Goal: Information Seeking & Learning: Learn about a topic

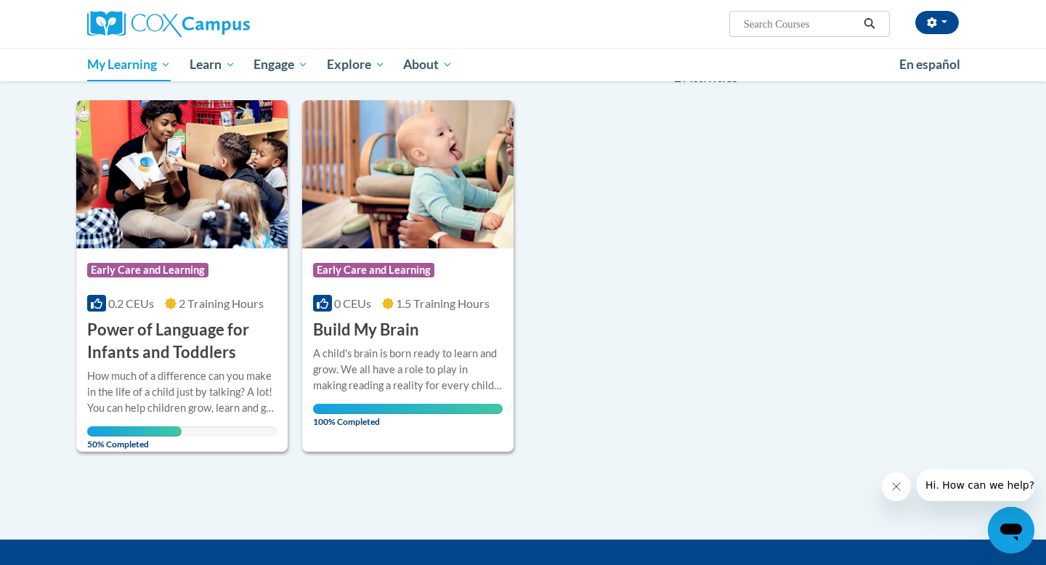
scroll to position [166, 0]
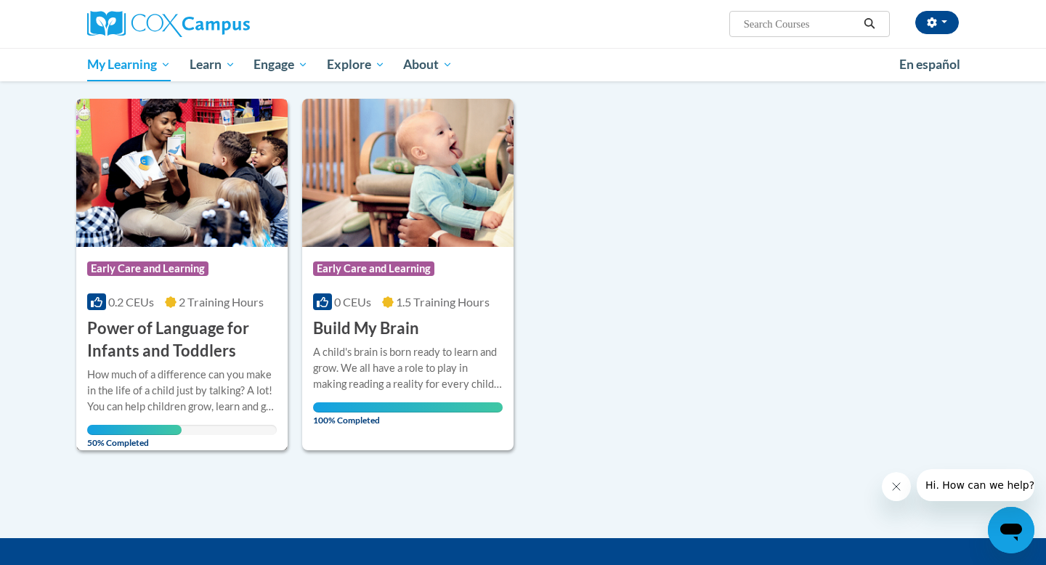
click at [207, 344] on h3 "Power of Language for Infants and Toddlers" at bounding box center [181, 339] width 189 height 45
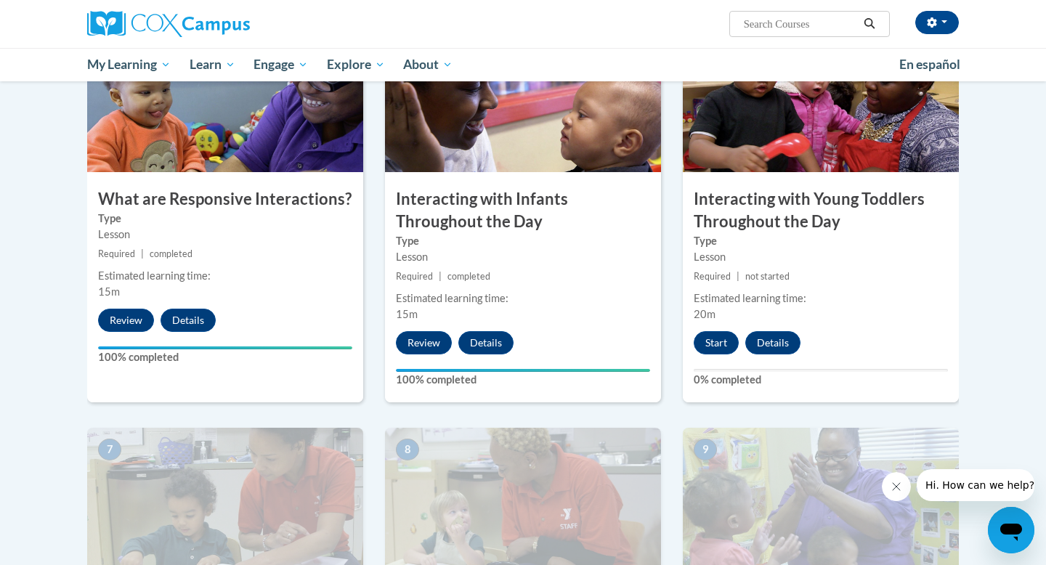
scroll to position [756, 0]
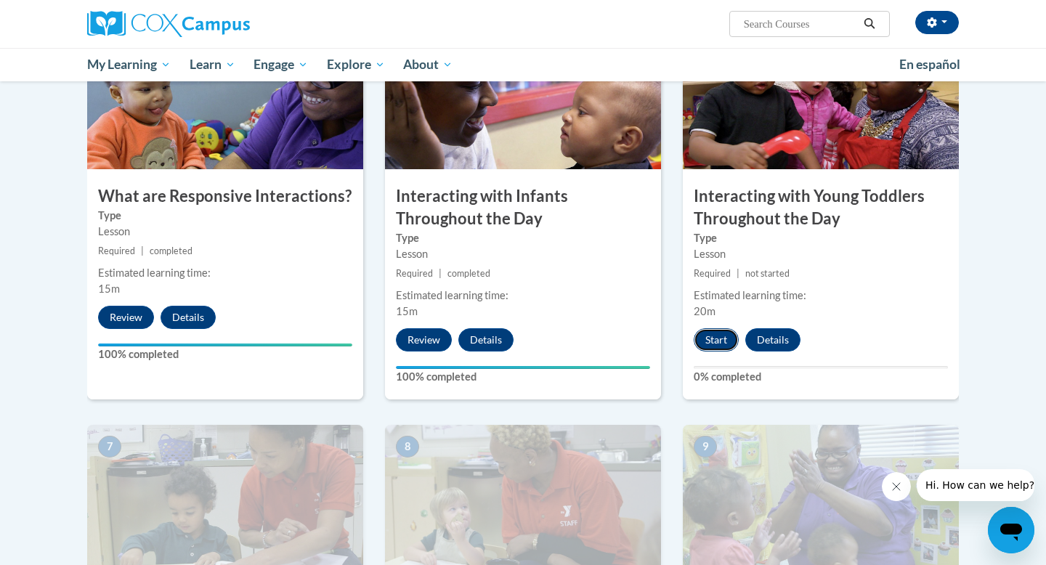
click at [714, 328] on button "Start" at bounding box center [715, 339] width 45 height 23
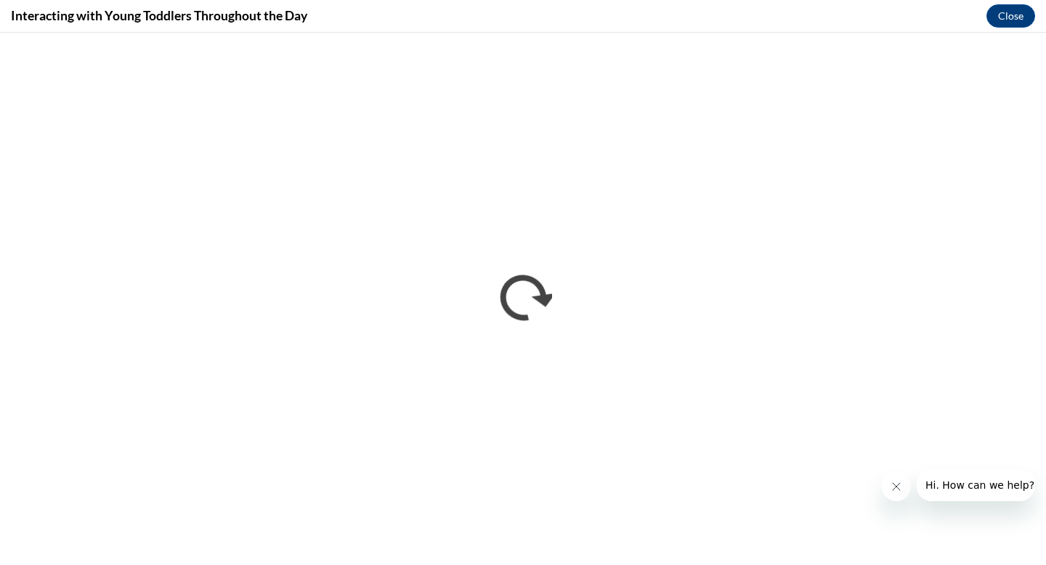
scroll to position [0, 0]
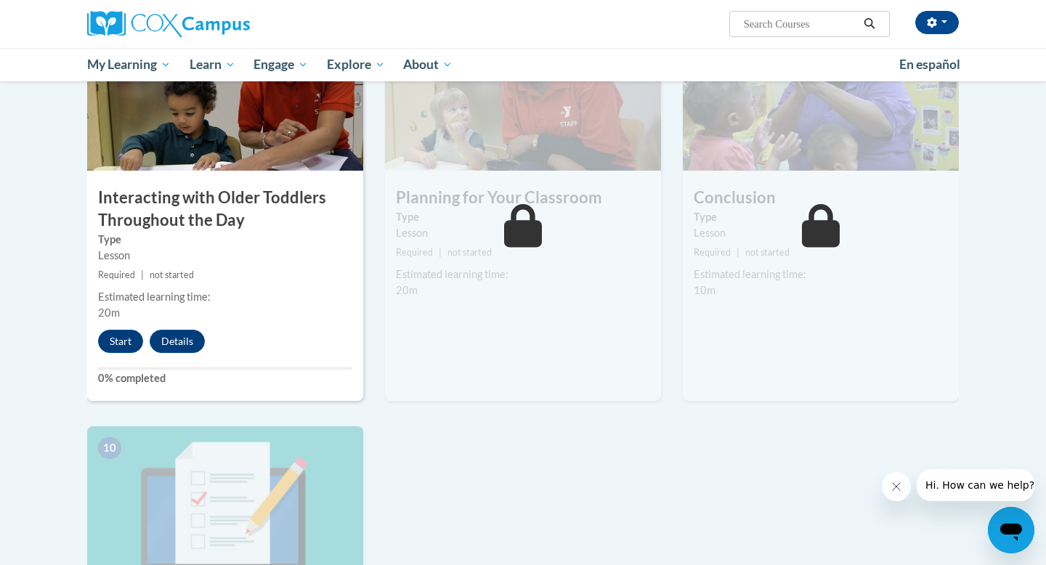
scroll to position [1149, 0]
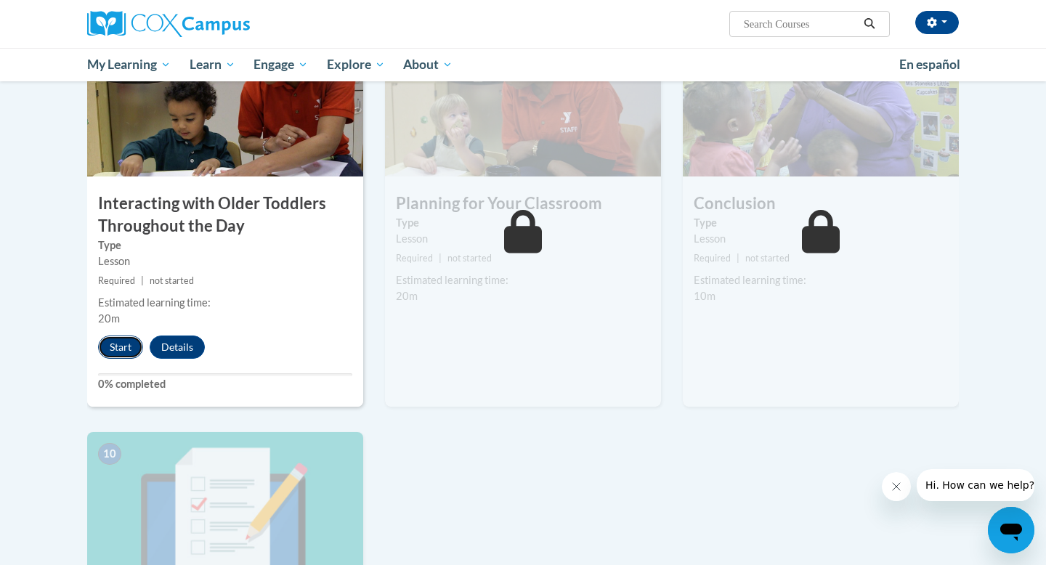
click at [115, 335] on button "Start" at bounding box center [120, 346] width 45 height 23
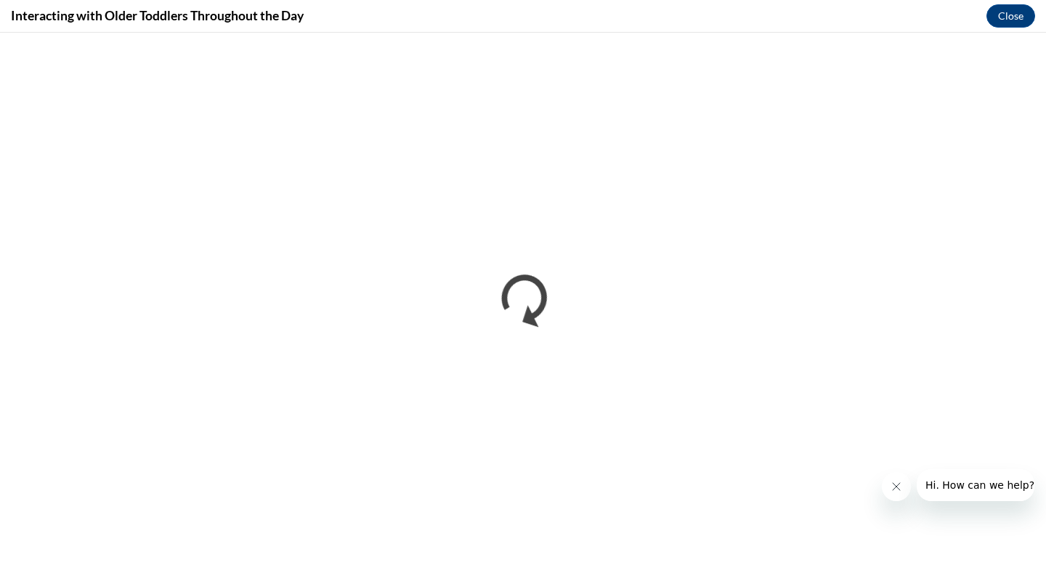
scroll to position [0, 0]
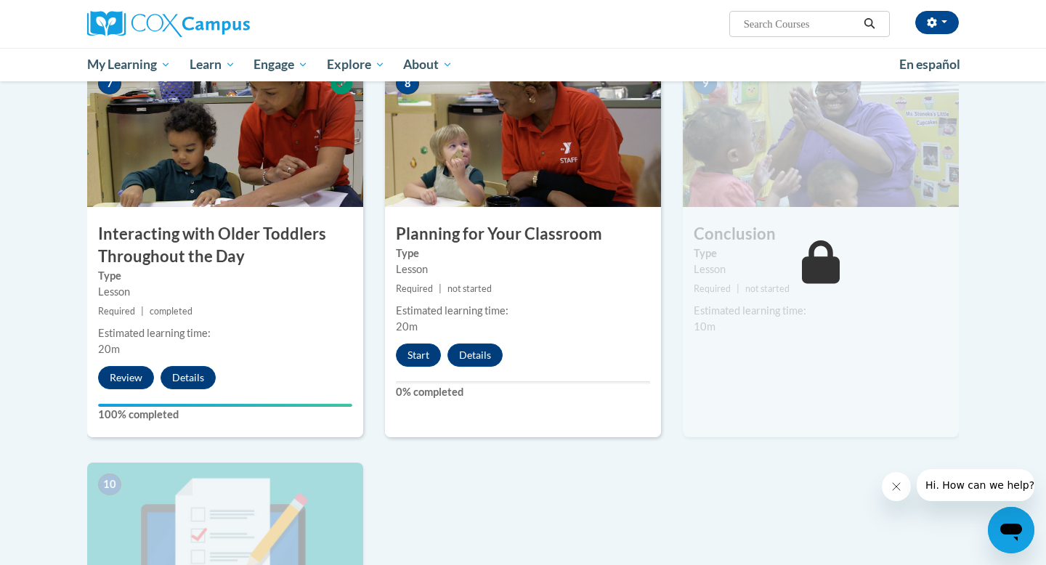
scroll to position [1106, 0]
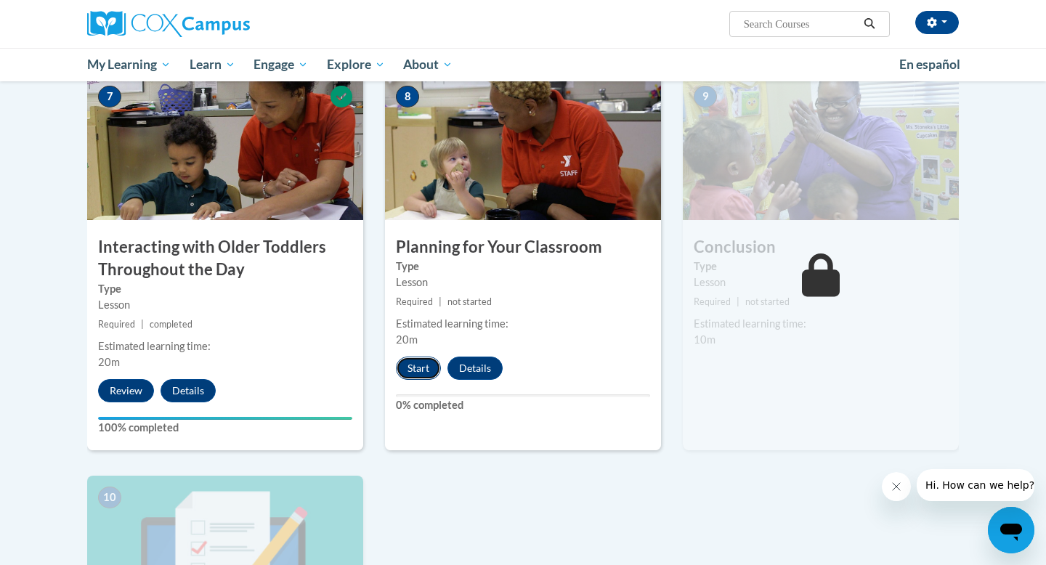
click at [419, 356] on button "Start" at bounding box center [418, 367] width 45 height 23
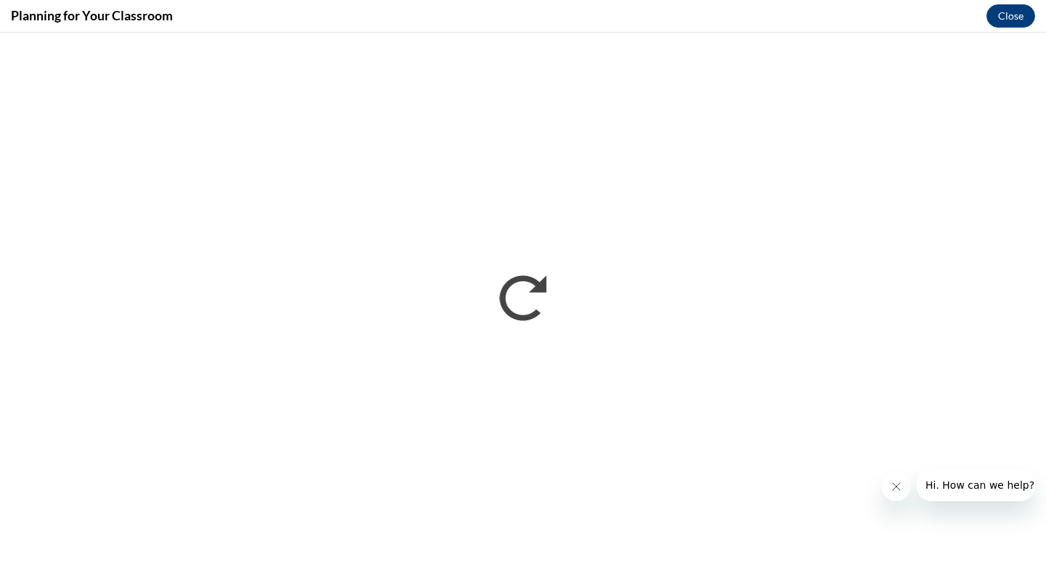
scroll to position [0, 0]
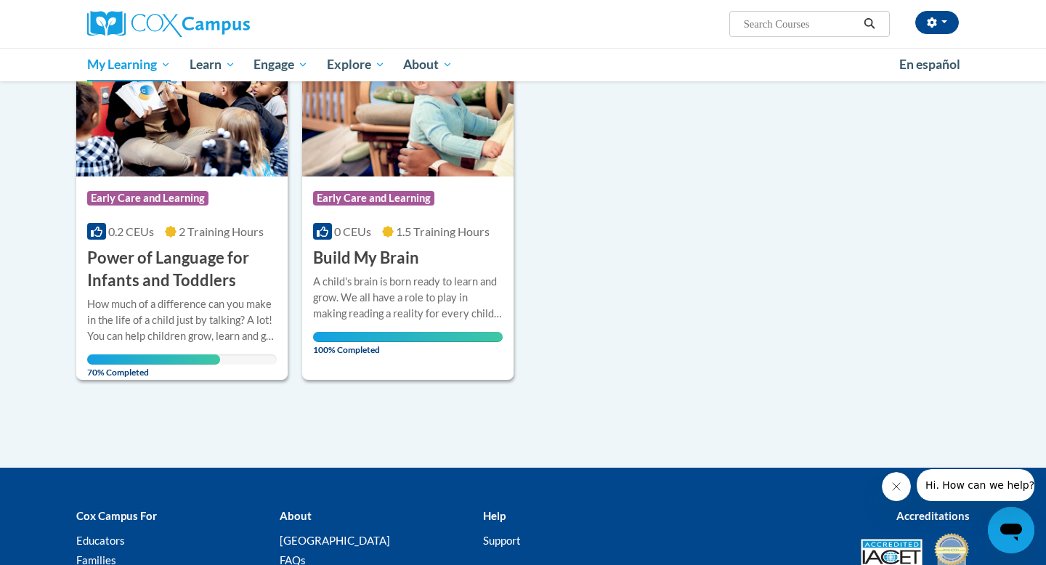
scroll to position [237, 0]
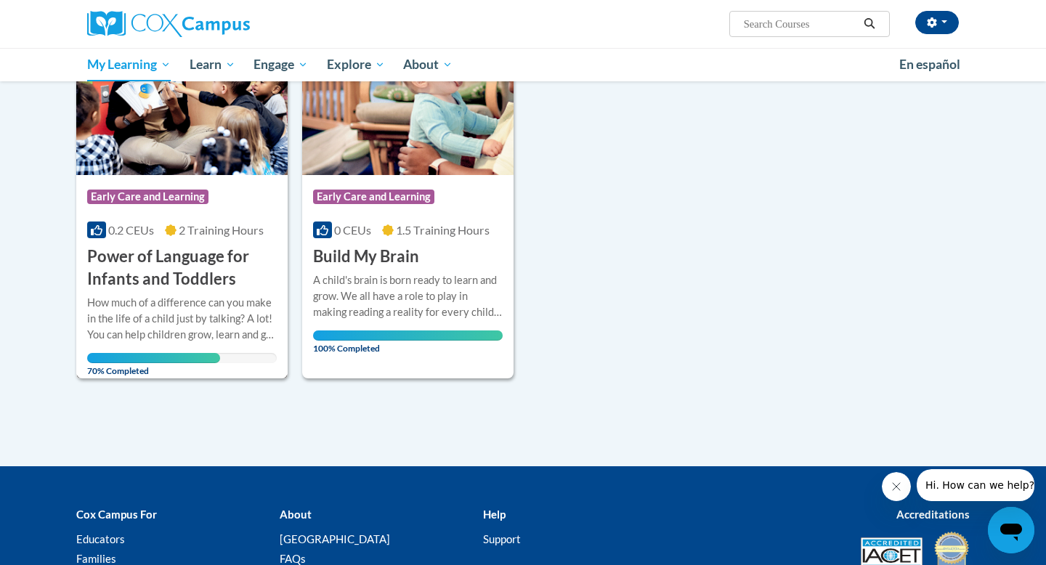
click at [189, 317] on div "How much of a difference can you make in the life of a child just by talking? A…" at bounding box center [181, 319] width 189 height 48
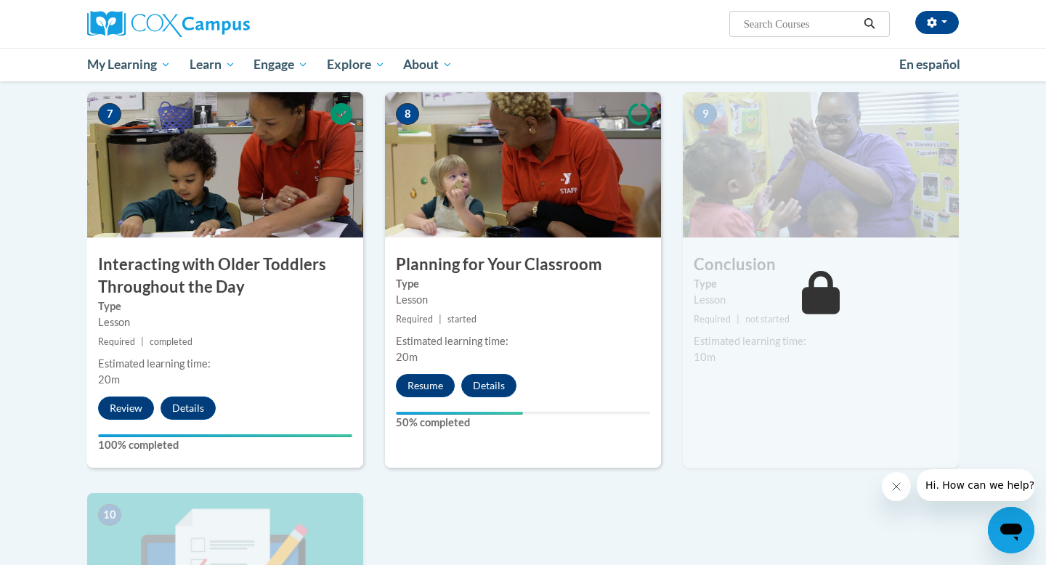
scroll to position [1097, 0]
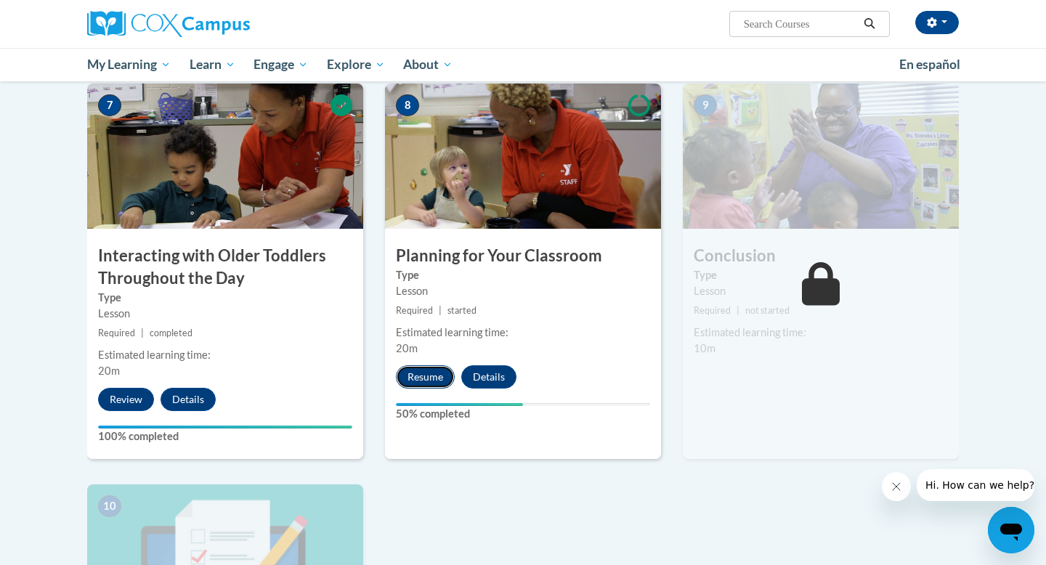
click at [420, 365] on button "Resume" at bounding box center [425, 376] width 59 height 23
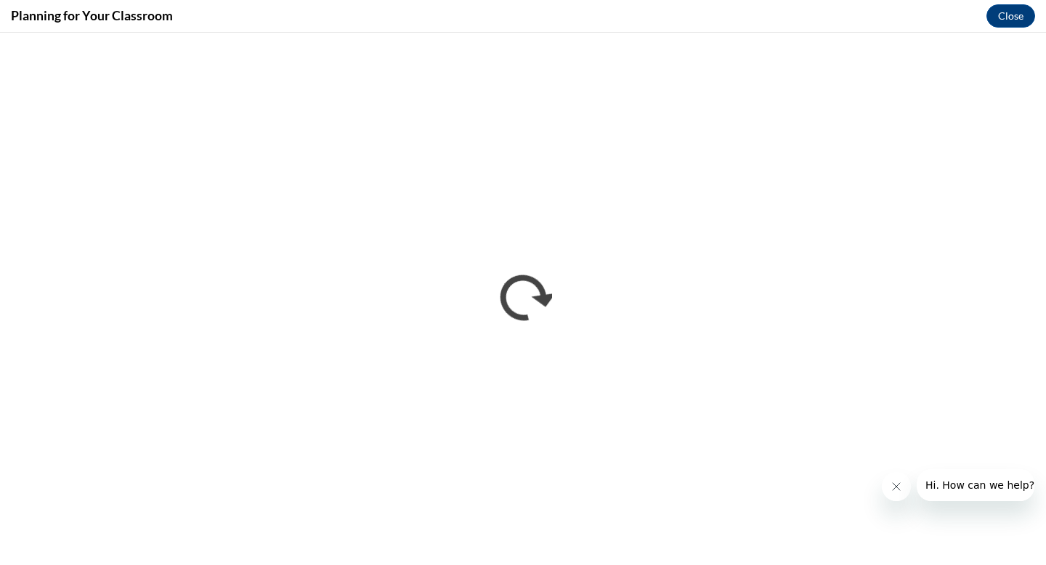
scroll to position [0, 0]
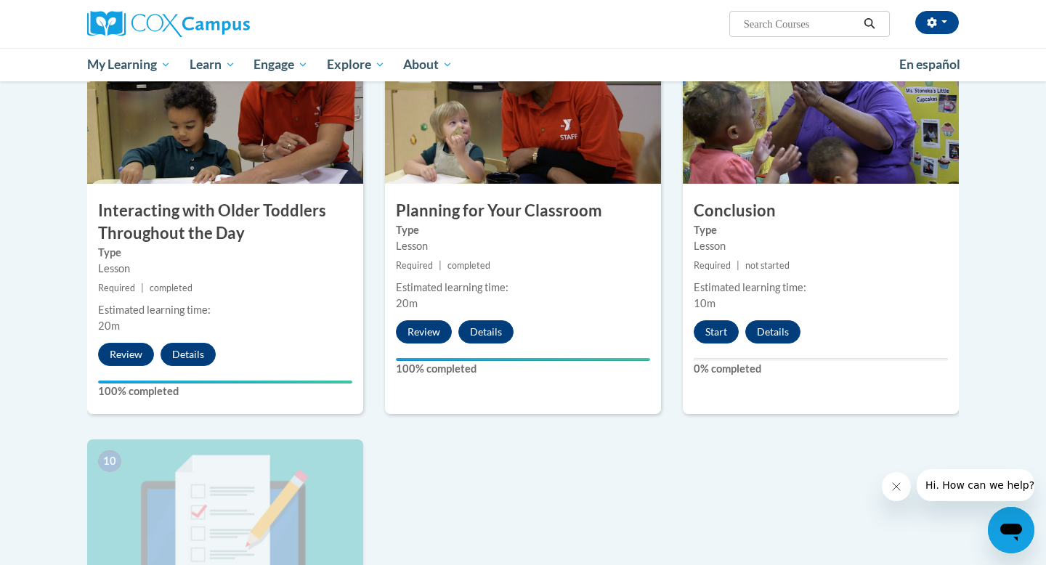
scroll to position [1148, 0]
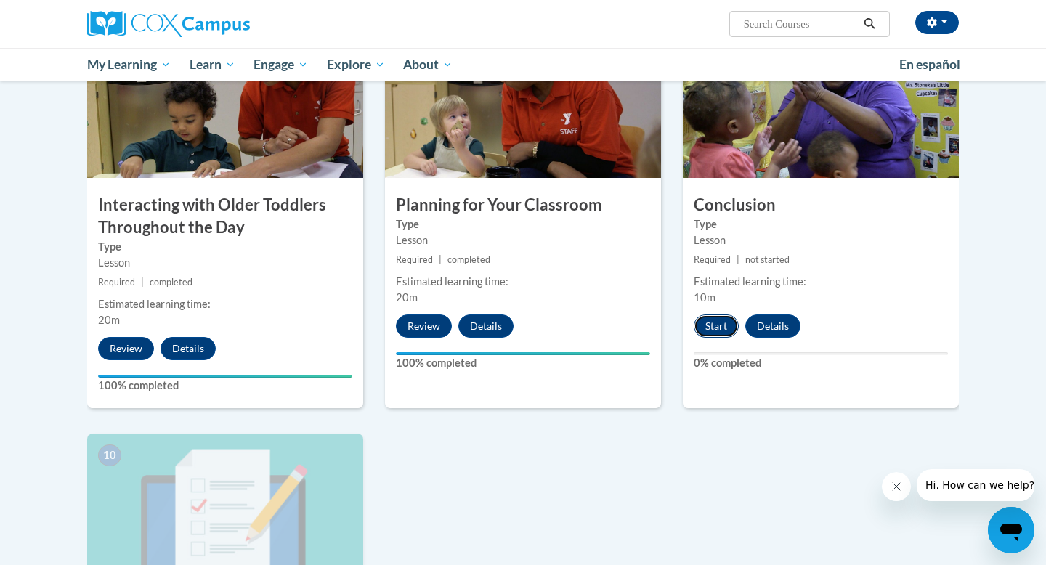
click at [715, 314] on button "Start" at bounding box center [715, 325] width 45 height 23
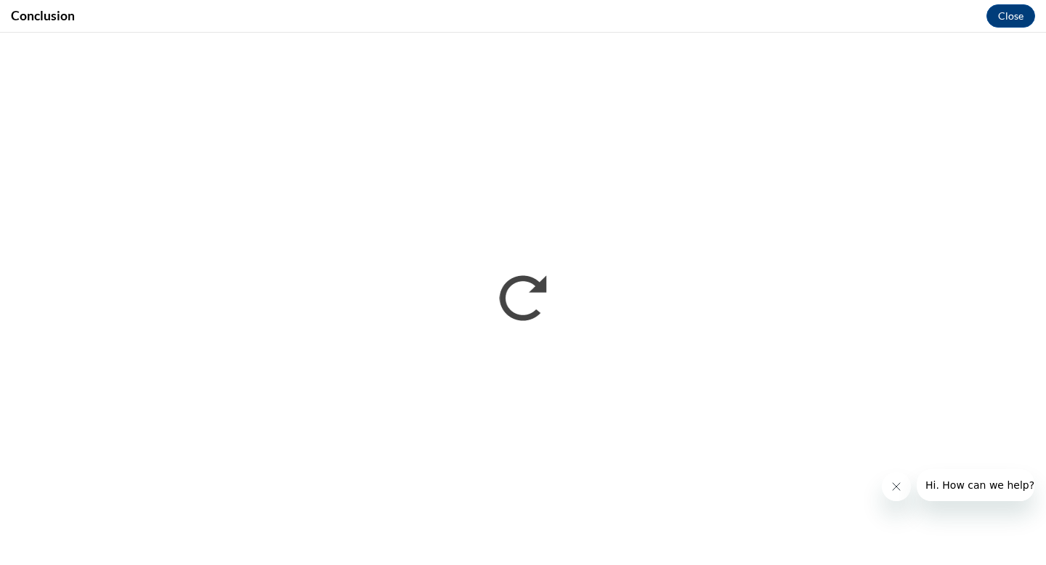
scroll to position [0, 0]
